Goal: Information Seeking & Learning: Learn about a topic

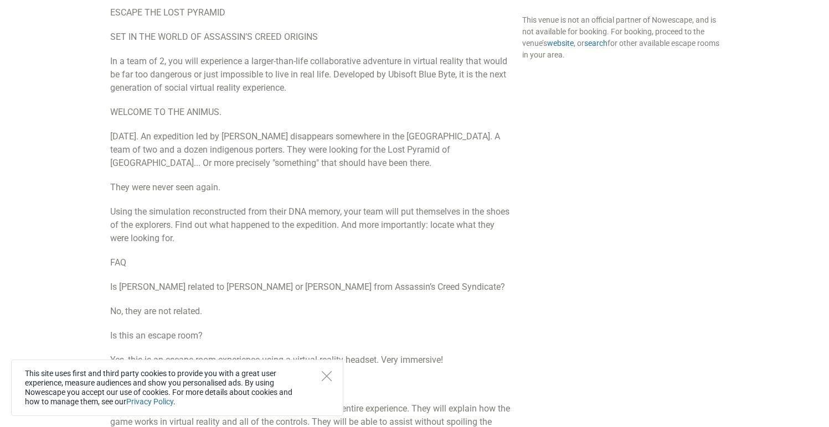
scroll to position [912, 0]
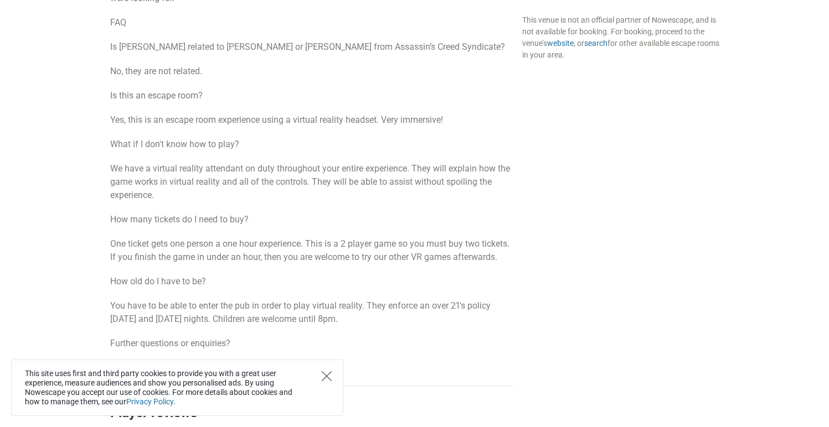
click at [329, 371] on icon "Close" at bounding box center [327, 376] width 10 height 10
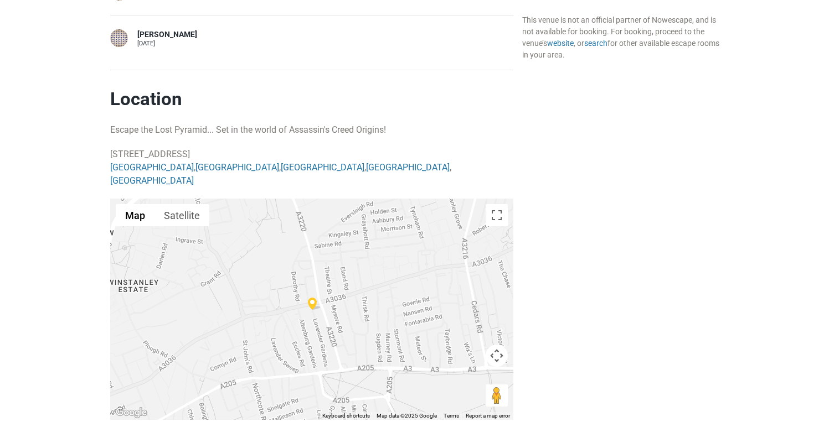
scroll to position [1598, 0]
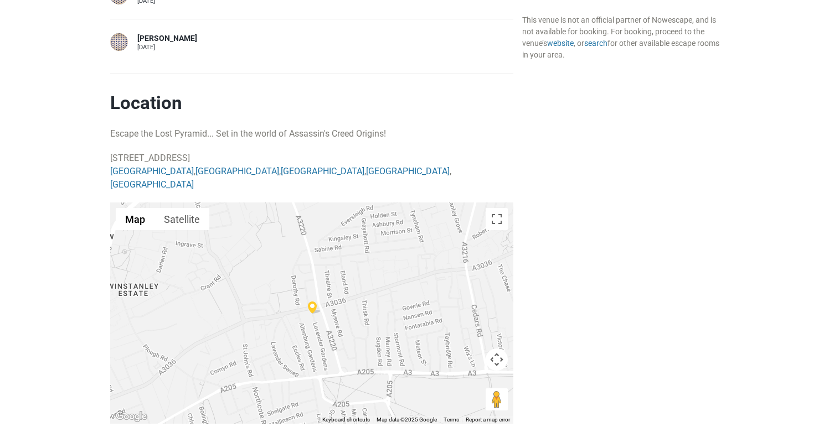
click at [360, 287] on div at bounding box center [311, 313] width 403 height 221
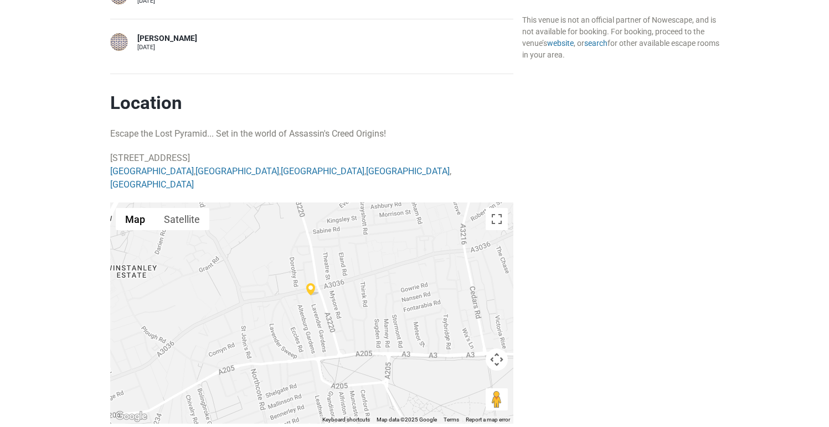
drag, startPoint x: 360, startPoint y: 310, endPoint x: 355, endPoint y: 276, distance: 34.1
click at [355, 276] on div at bounding box center [311, 313] width 403 height 221
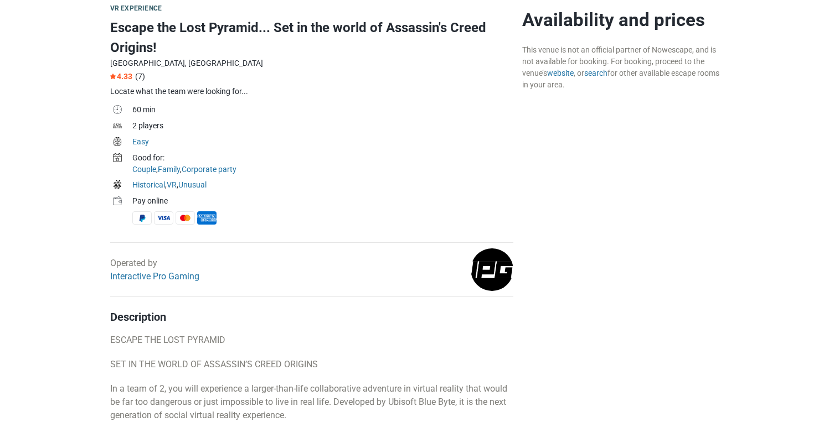
scroll to position [343, 0]
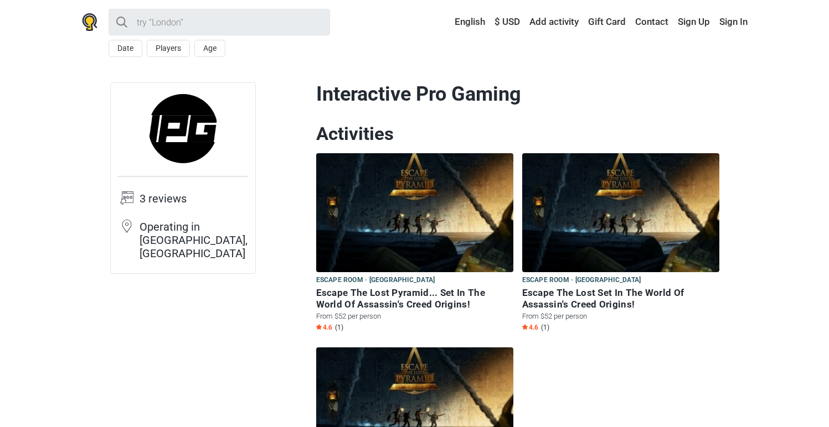
drag, startPoint x: 651, startPoint y: 92, endPoint x: 736, endPoint y: 32, distance: 103.5
click at [656, 91] on h1 "Interactive Pro Gaming" at bounding box center [517, 94] width 403 height 24
